Goal: Check status: Check status

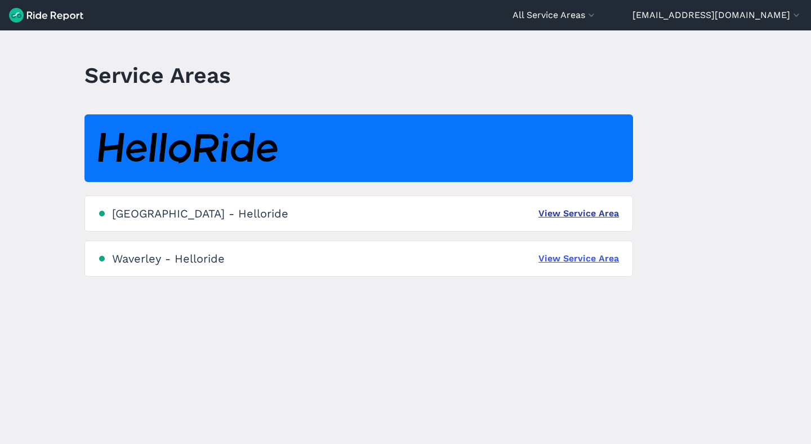
click at [588, 213] on link "View Service Area" at bounding box center [578, 214] width 80 height 14
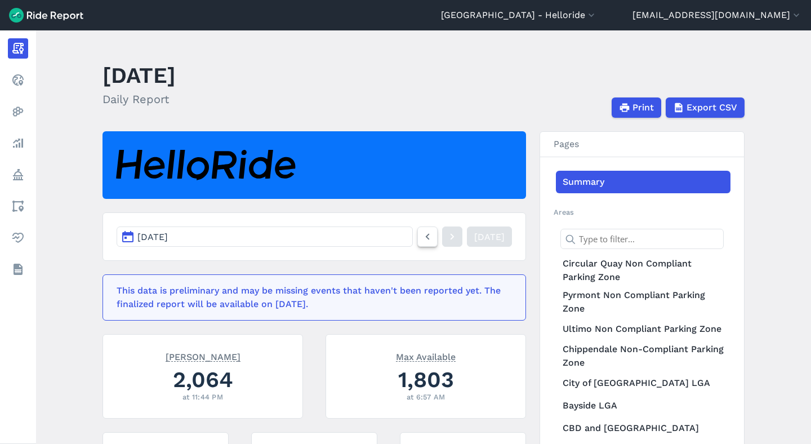
click at [417, 234] on link at bounding box center [427, 236] width 20 height 20
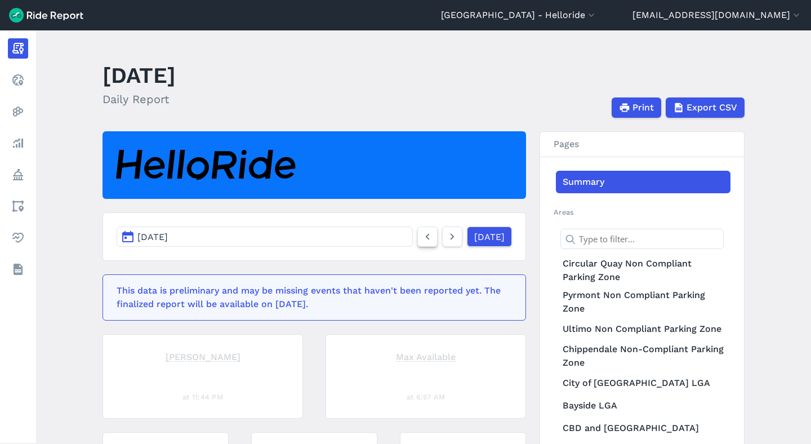
click at [417, 234] on link at bounding box center [427, 236] width 20 height 20
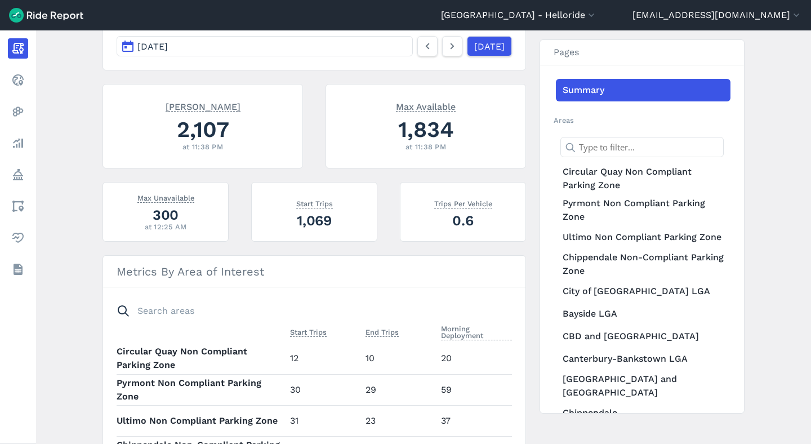
scroll to position [180, 0]
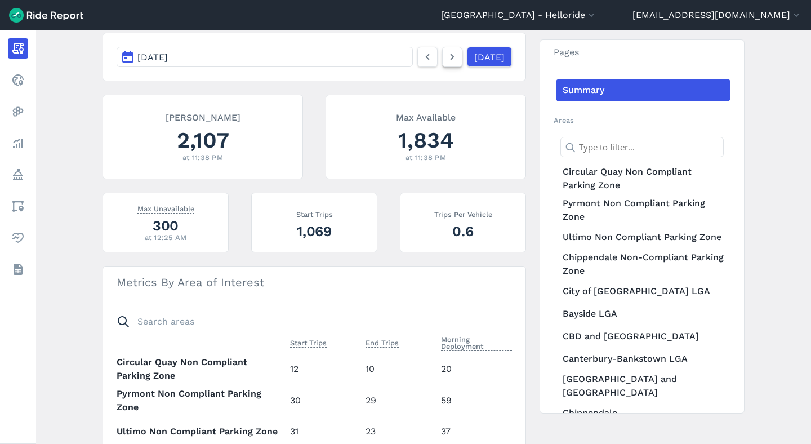
click at [450, 57] on use at bounding box center [452, 57] width 4 height 6
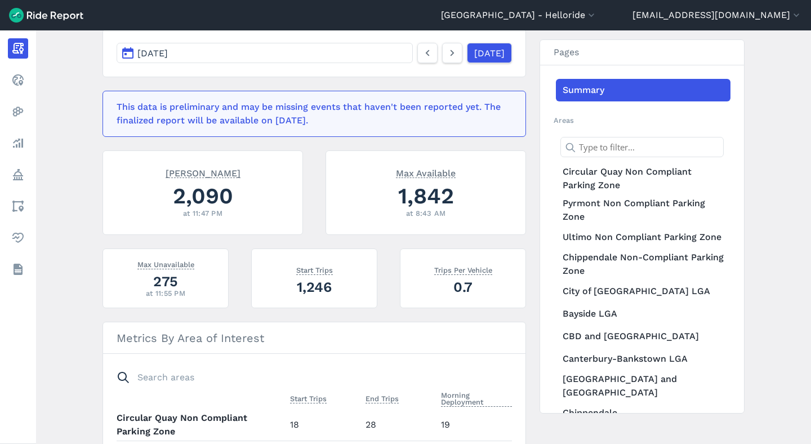
scroll to position [190, 0]
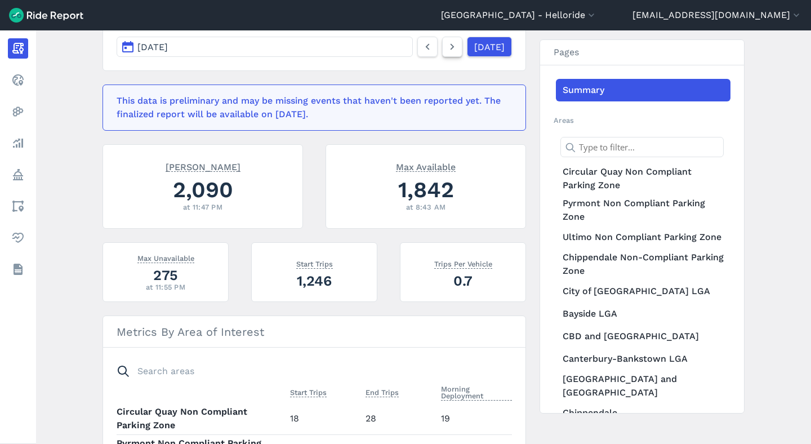
click at [446, 41] on icon at bounding box center [452, 47] width 12 height 14
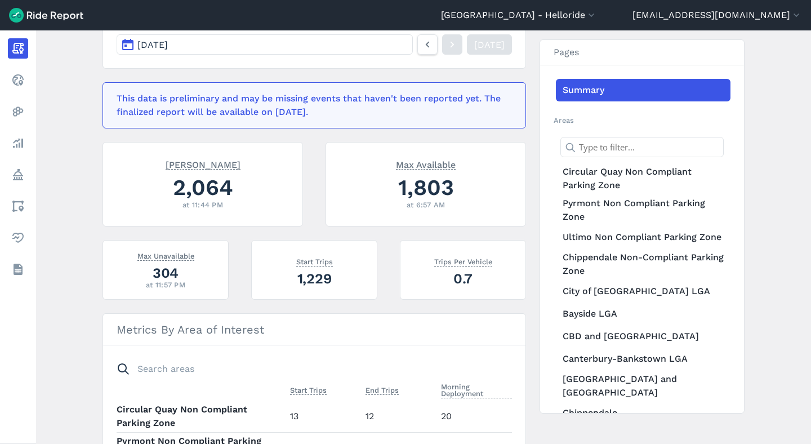
scroll to position [192, 0]
